Goal: Find specific page/section: Find specific page/section

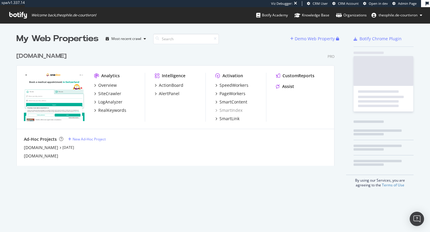
scroll to position [121, 323]
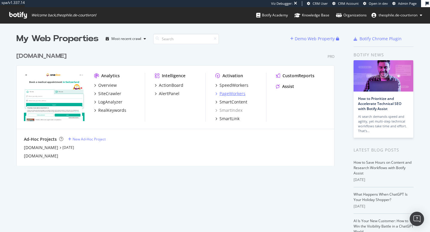
click at [230, 93] on div "PageWorkers" at bounding box center [232, 94] width 26 height 6
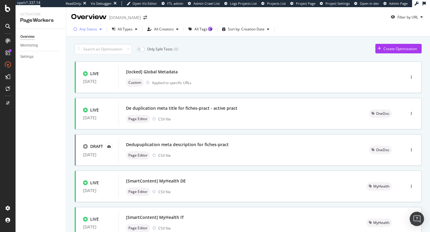
click at [95, 31] on div "Any Status" at bounding box center [88, 29] width 18 height 4
